Goal: Find contact information: Find contact information

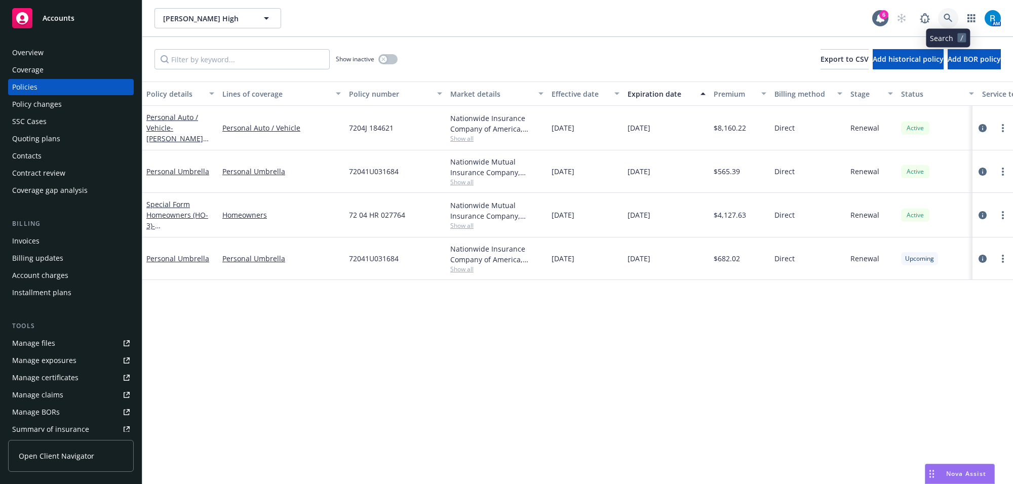
click at [946, 14] on icon at bounding box center [948, 18] width 9 height 9
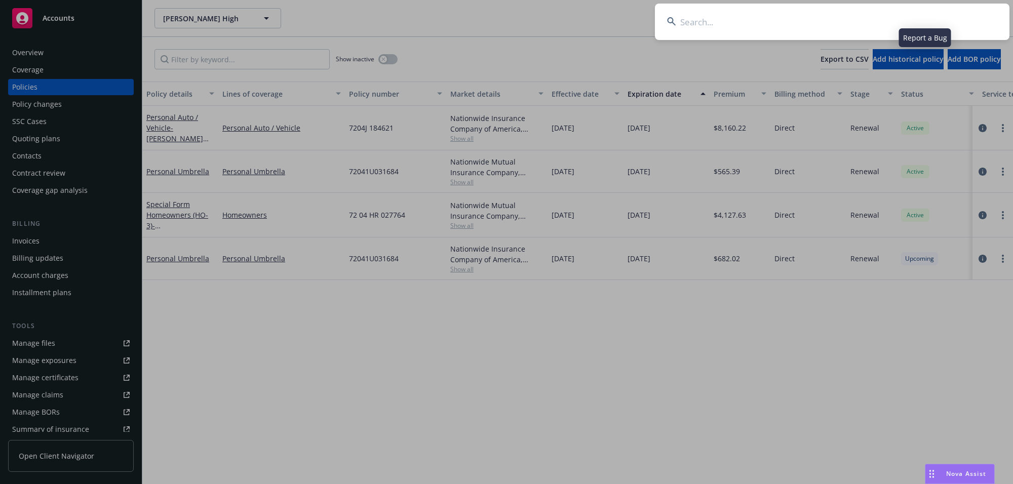
type input "[PERSON_NAME], [PERSON_NAME] & [PERSON_NAME] E"
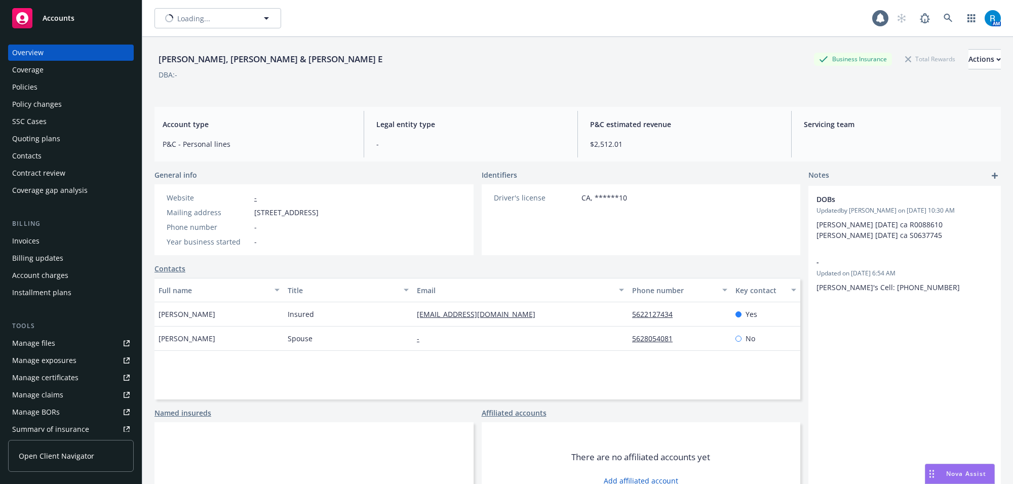
click at [41, 86] on div "Policies" at bounding box center [71, 87] width 118 height 16
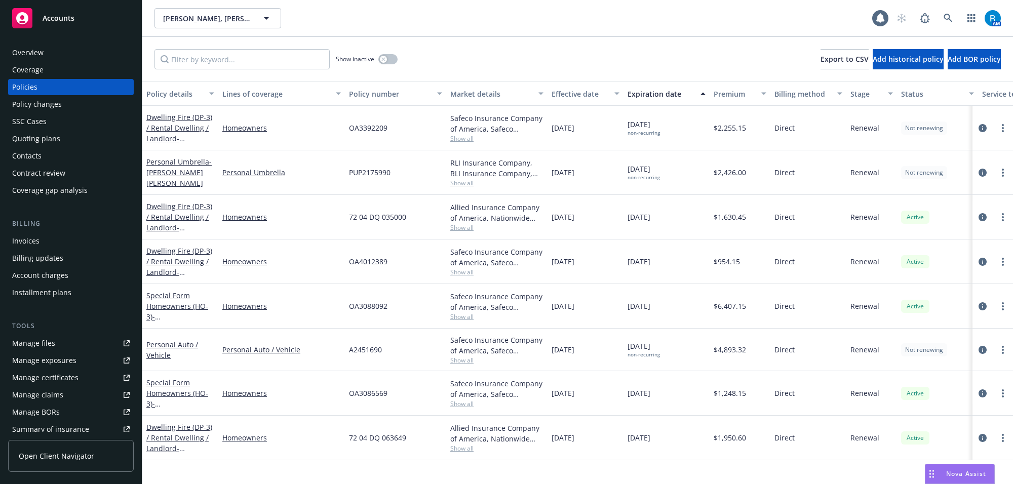
click at [29, 47] on div "Overview" at bounding box center [27, 53] width 31 height 16
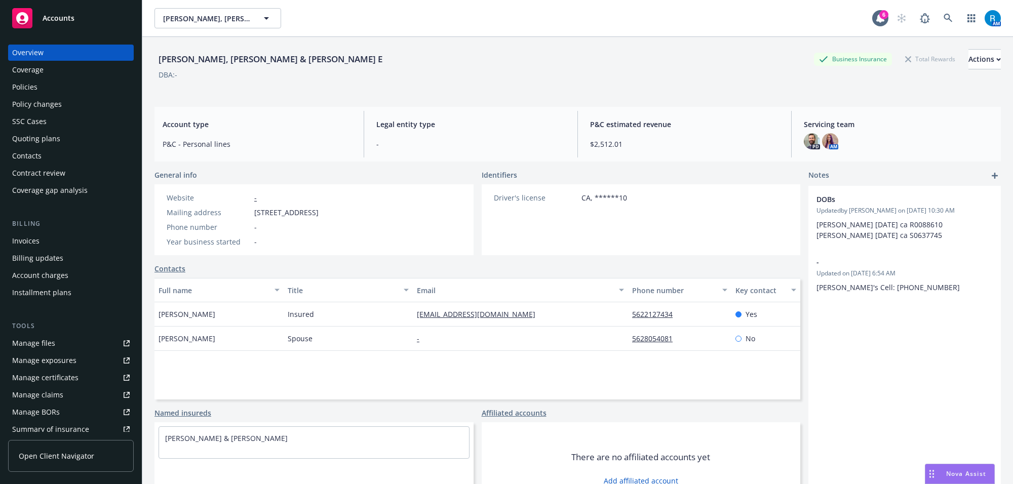
click at [59, 90] on div "Policies" at bounding box center [71, 87] width 118 height 16
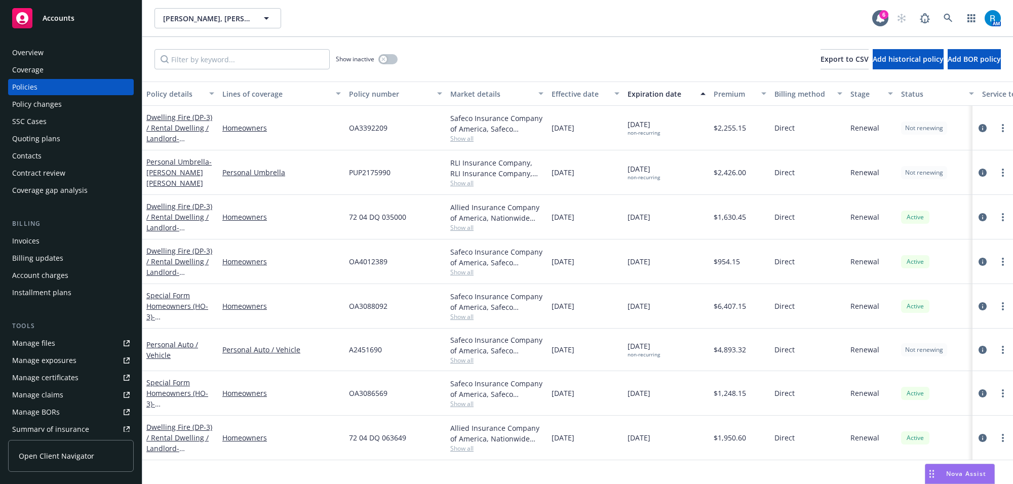
click at [28, 46] on div "Overview" at bounding box center [27, 53] width 31 height 16
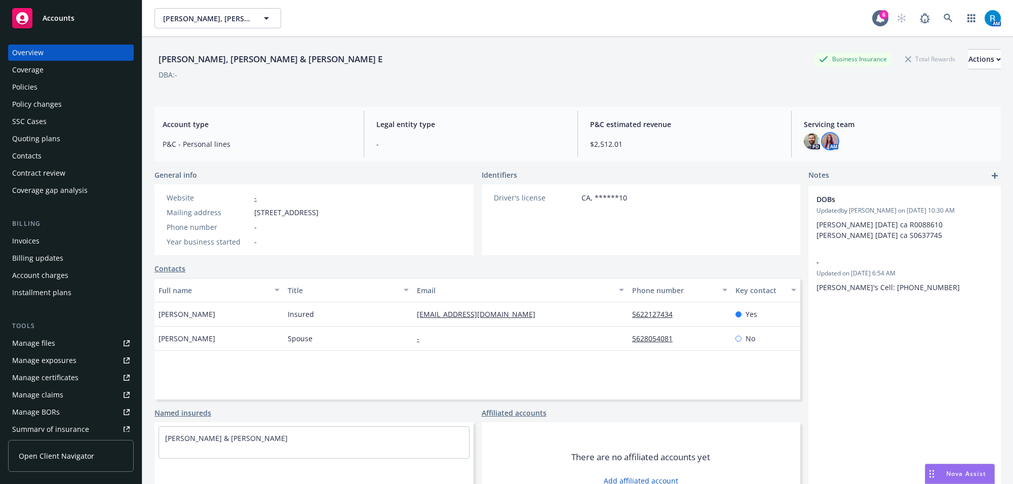
click at [822, 142] on img at bounding box center [830, 141] width 16 height 16
click at [804, 143] on img at bounding box center [812, 141] width 16 height 16
click at [708, 112] on div "P&C estimated revenue $2,512.01" at bounding box center [684, 134] width 205 height 47
click at [42, 87] on div "Policies" at bounding box center [71, 87] width 118 height 16
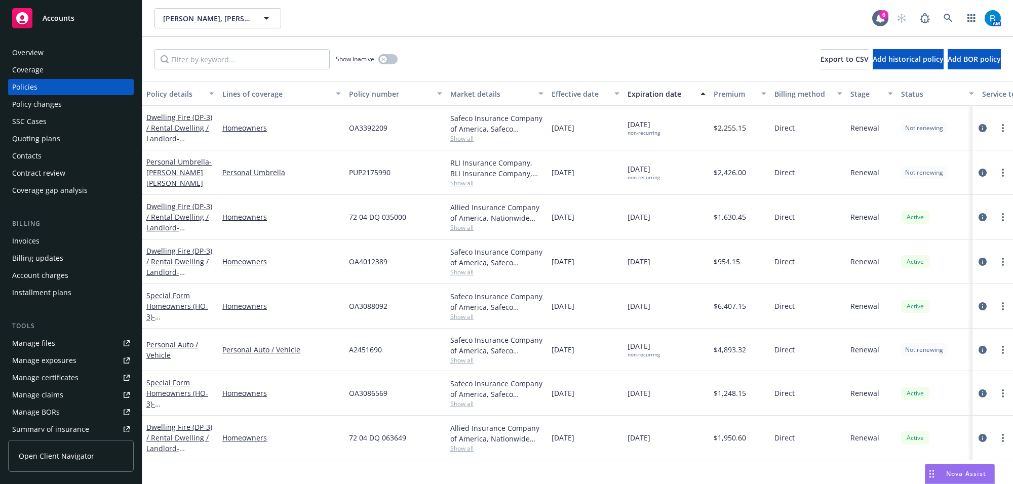
click at [47, 119] on div "SSC Cases" at bounding box center [71, 121] width 118 height 16
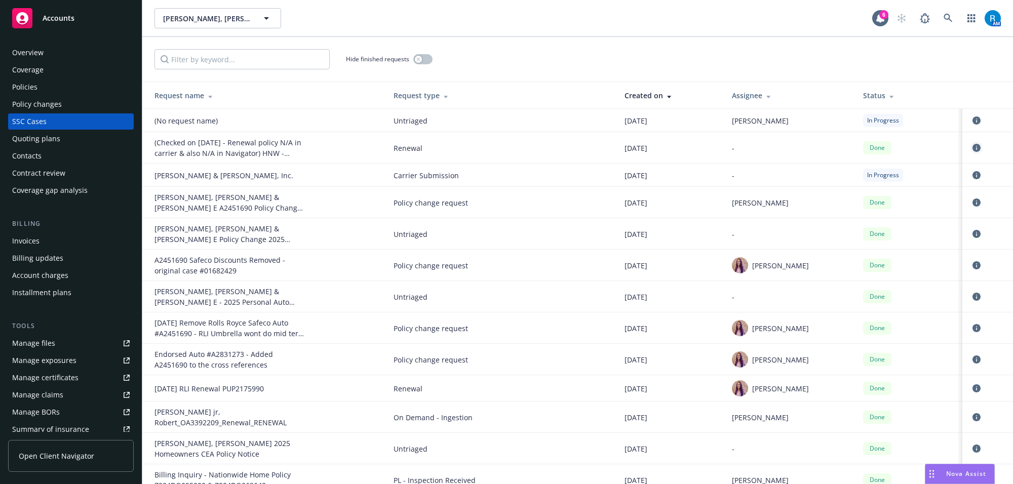
click at [973, 146] on icon "circleInformation" at bounding box center [977, 148] width 8 height 8
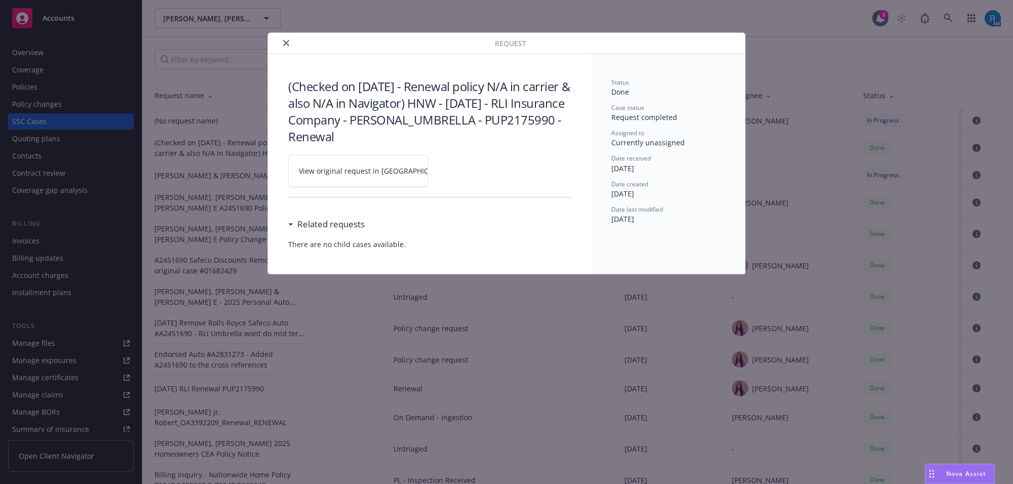
click at [316, 168] on span "View original request in [GEOGRAPHIC_DATA]" at bounding box center [375, 171] width 153 height 11
click at [283, 42] on icon "close" at bounding box center [286, 43] width 6 height 6
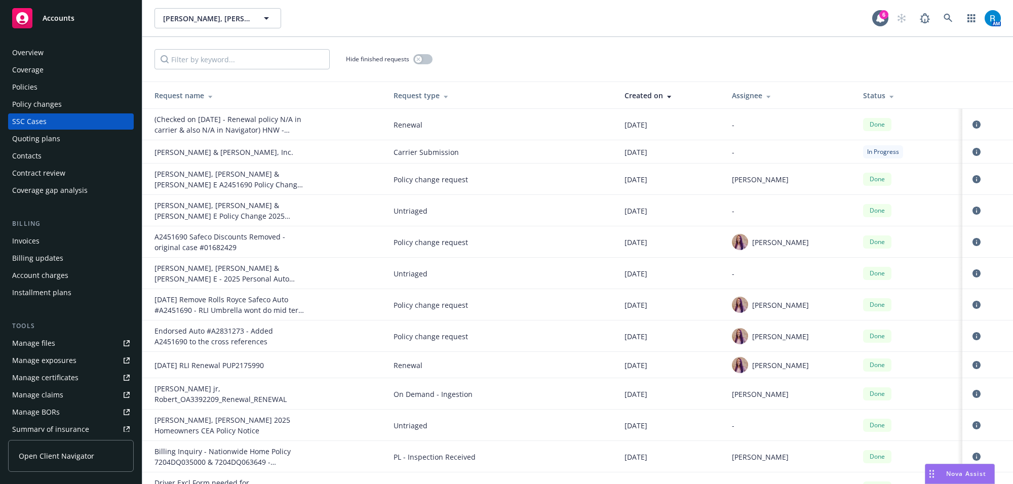
drag, startPoint x: 61, startPoint y: 64, endPoint x: 56, endPoint y: 60, distance: 7.2
click at [60, 64] on div "Coverage" at bounding box center [71, 70] width 118 height 16
click at [56, 60] on div "Overview" at bounding box center [71, 53] width 118 height 16
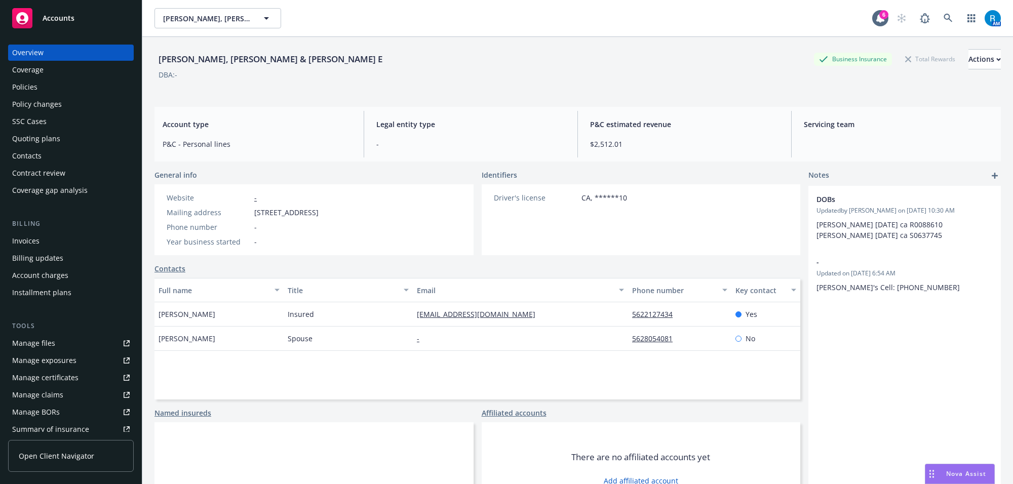
click at [52, 57] on div "Overview" at bounding box center [71, 53] width 118 height 16
click at [938, 21] on link at bounding box center [948, 18] width 20 height 20
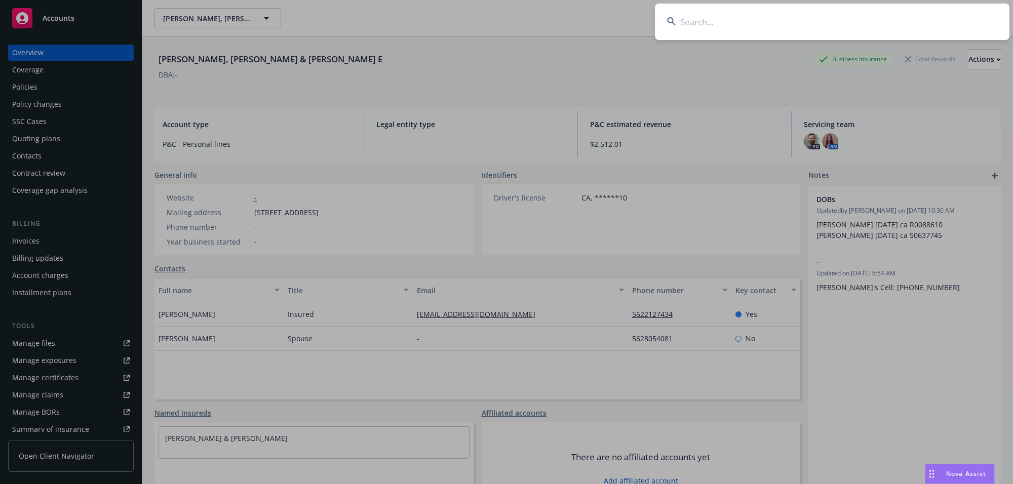
type input "[PERSON_NAME] Del [PERSON_NAME]"
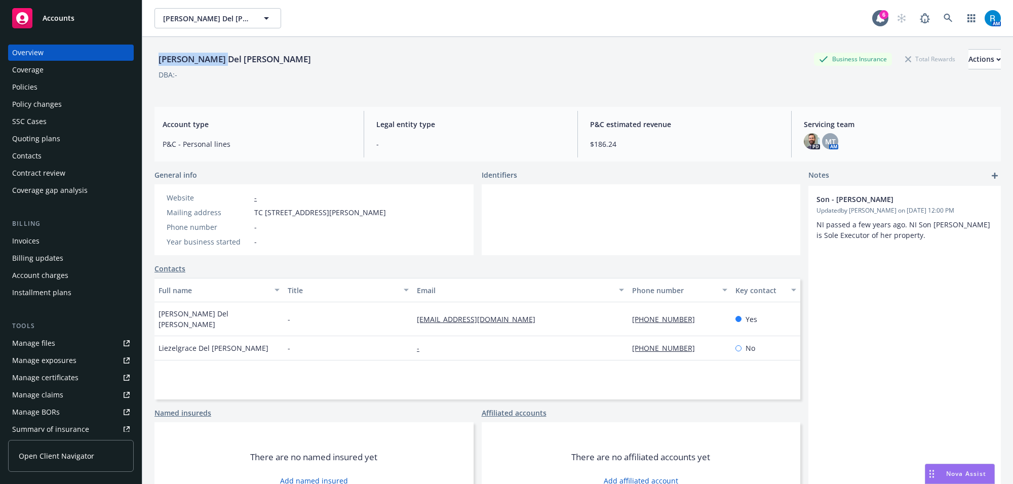
drag, startPoint x: 165, startPoint y: 61, endPoint x: 229, endPoint y: 58, distance: 64.9
click at [229, 58] on div "[PERSON_NAME] Del [PERSON_NAME] Business Insurance Total Rewards Actions" at bounding box center [578, 59] width 847 height 20
copy div "[PERSON_NAME] Del [PERSON_NAME]"
drag, startPoint x: 252, startPoint y: 213, endPoint x: 397, endPoint y: 213, distance: 144.9
click at [390, 213] on div "Mailing address TC [STREET_ADDRESS][PERSON_NAME]" at bounding box center [276, 212] width 227 height 11
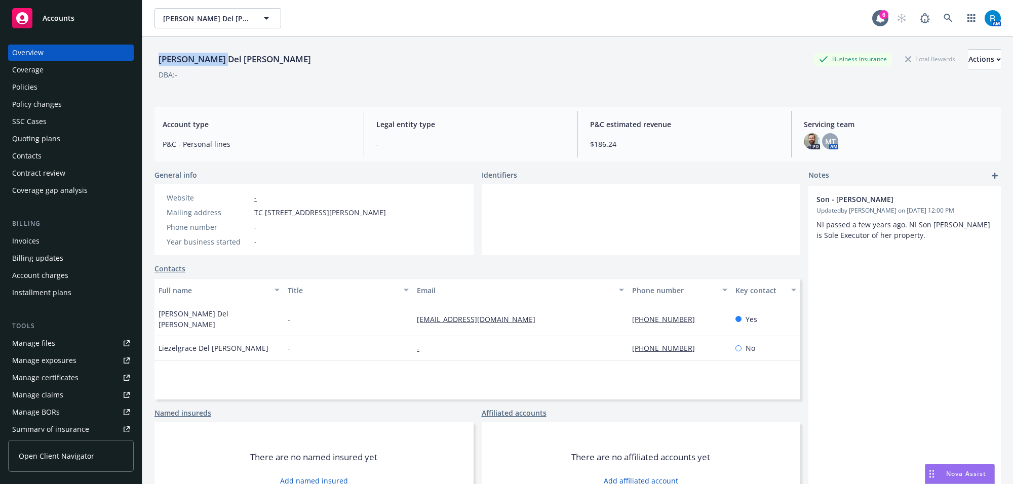
copy div "TC [STREET_ADDRESS][PERSON_NAME]"
